Goal: Information Seeking & Learning: Learn about a topic

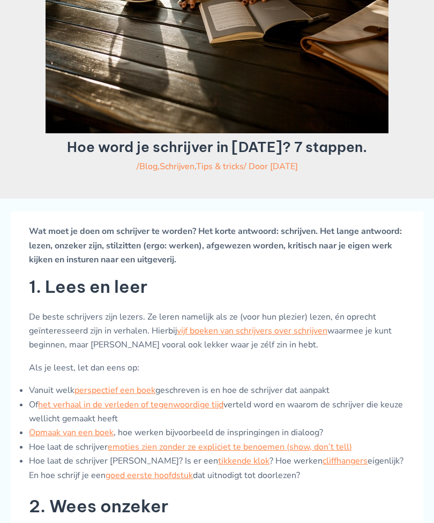
scroll to position [163, 0]
click at [109, 396] on link "perspectief een boek" at bounding box center [114, 390] width 81 height 12
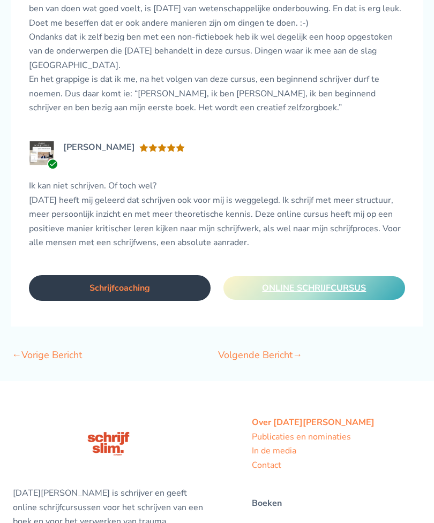
scroll to position [2048, 0]
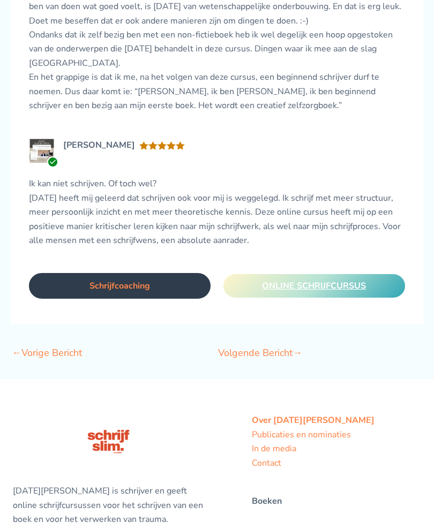
click at [358, 428] on li "Publicaties en nominaties" at bounding box center [336, 435] width 169 height 14
click at [289, 443] on link "In de media" at bounding box center [274, 449] width 44 height 12
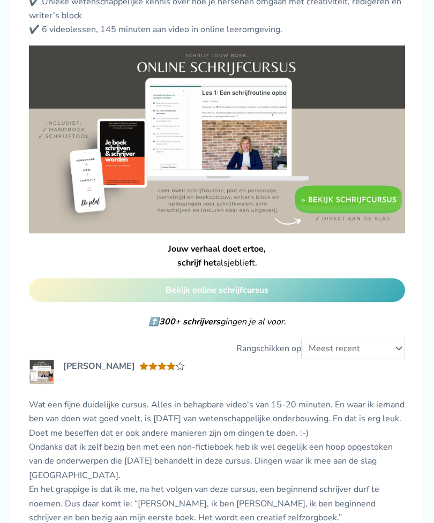
scroll to position [1461, 0]
click at [49, 278] on link "Bekijk online schrijfcursus" at bounding box center [217, 290] width 376 height 24
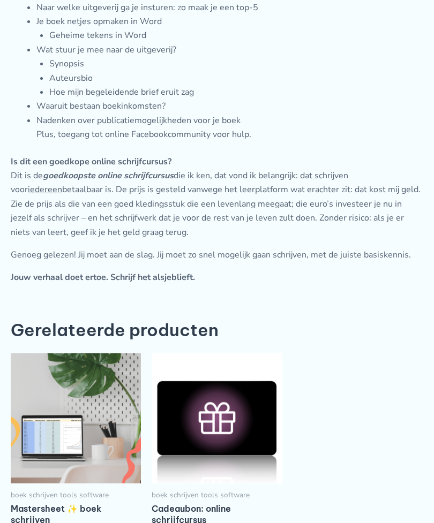
scroll to position [2834, 0]
